Goal: Task Accomplishment & Management: Manage account settings

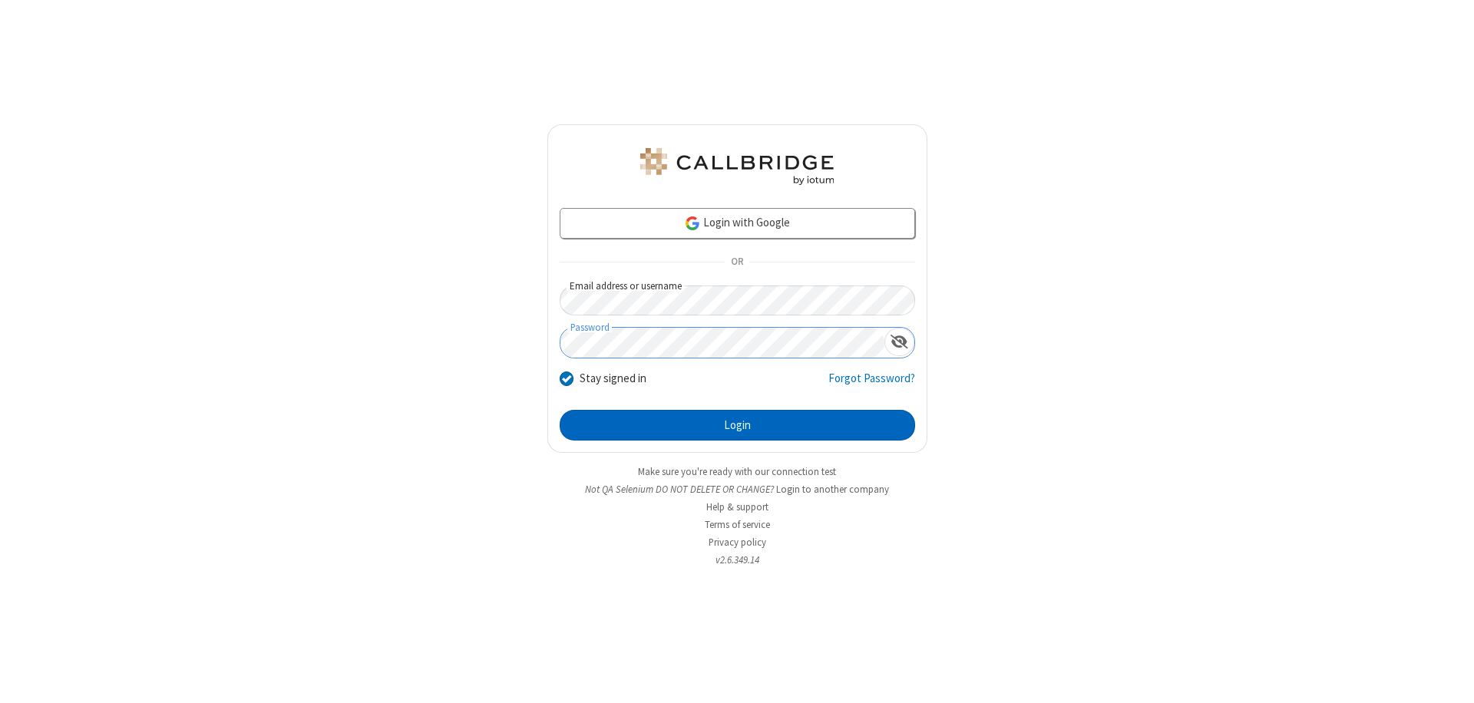
click at [737, 425] on button "Login" at bounding box center [737, 425] width 355 height 31
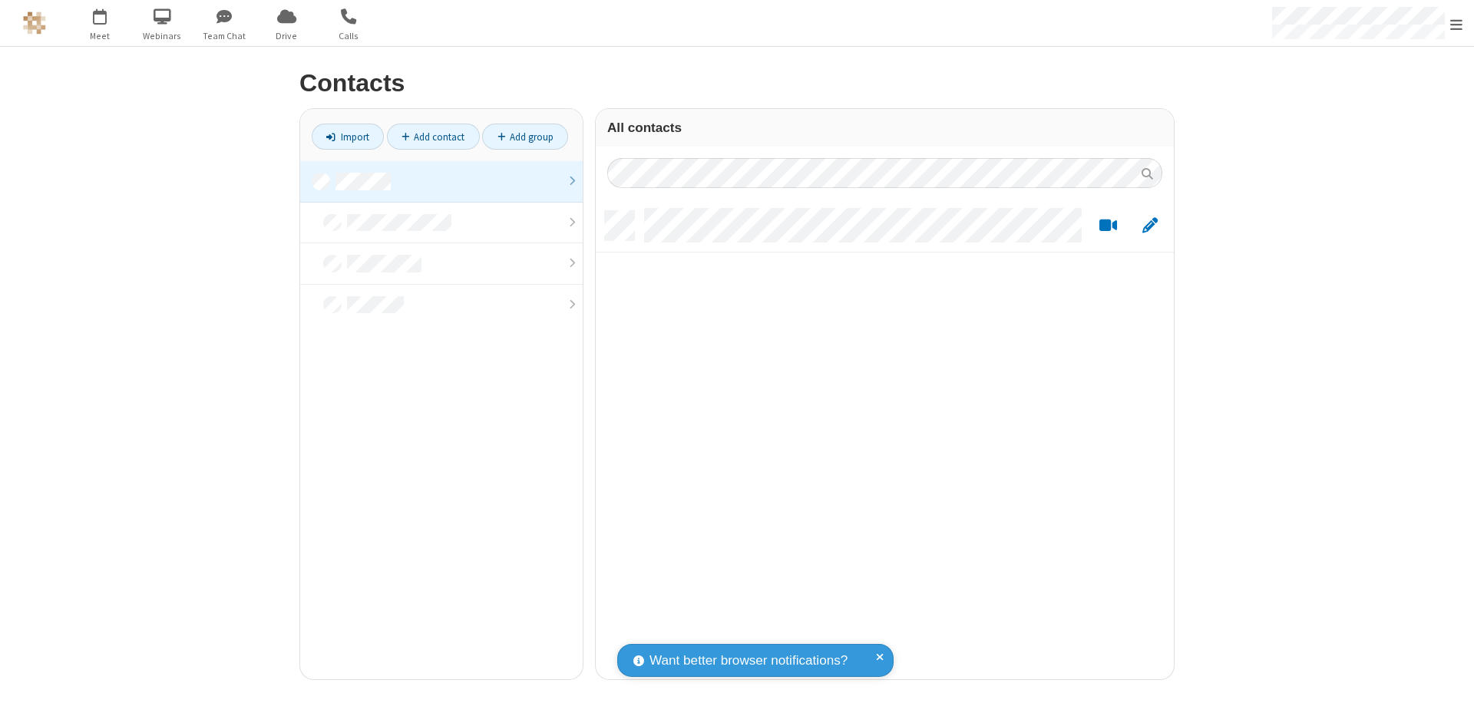
scroll to position [468, 566]
click at [441, 181] on link at bounding box center [441, 181] width 282 height 41
click at [433, 137] on link "Add contact" at bounding box center [433, 137] width 93 height 26
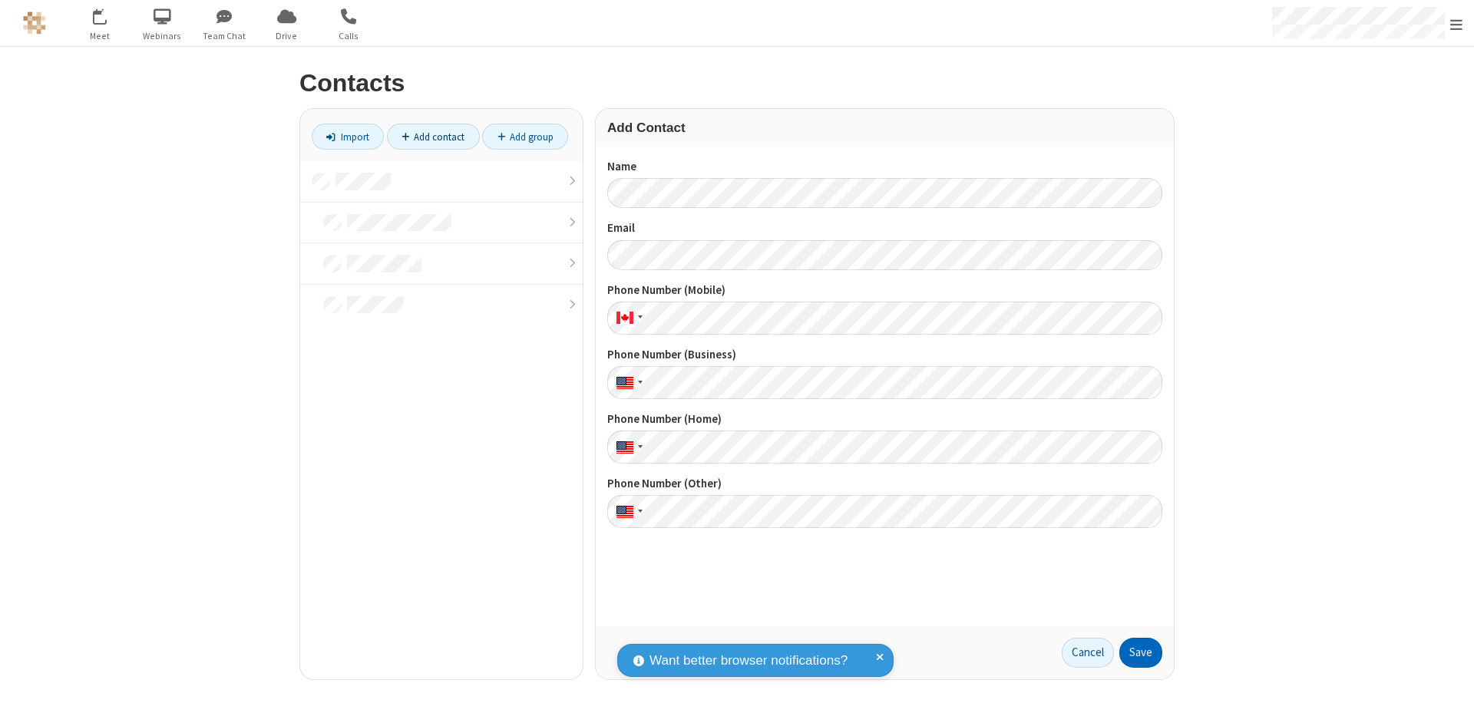
click at [1141, 652] on button "Save" at bounding box center [1140, 653] width 43 height 31
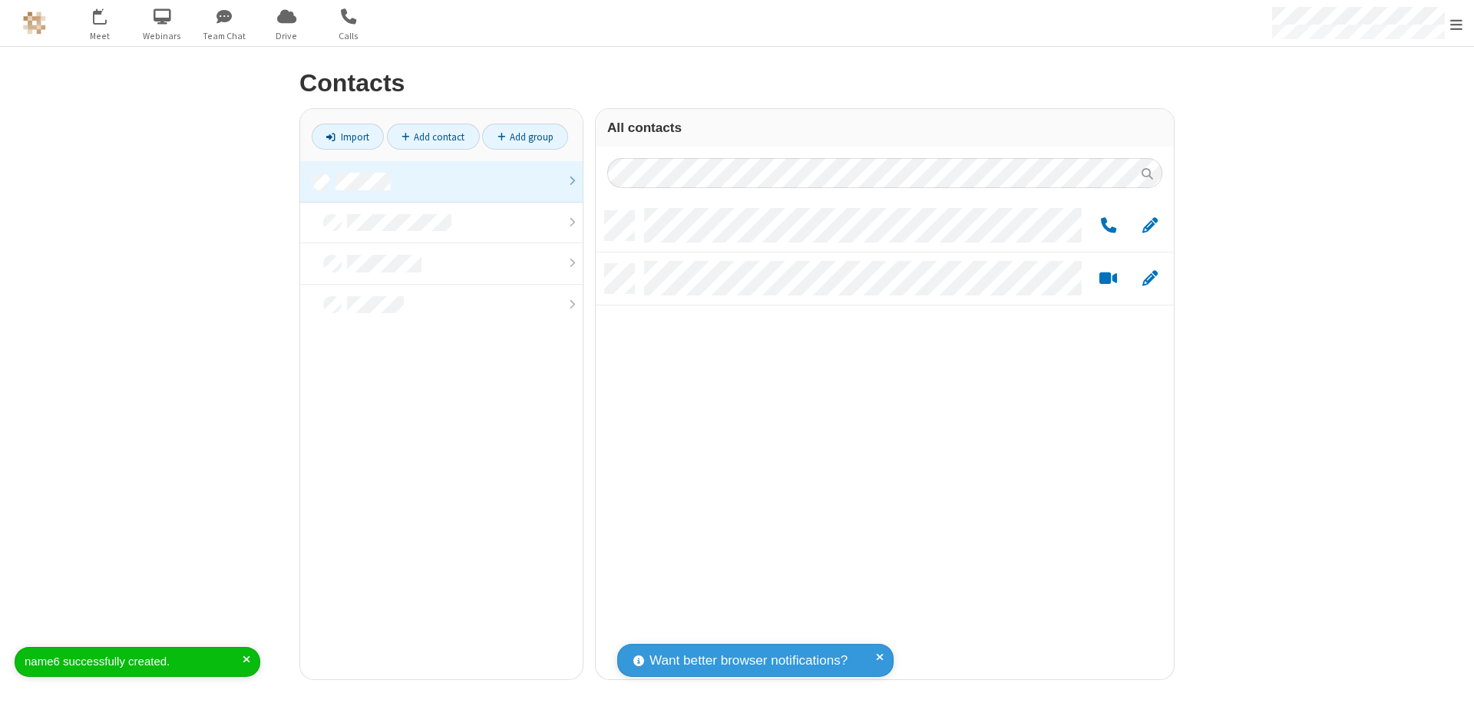
scroll to position [468, 566]
